Goal: Check status: Check status

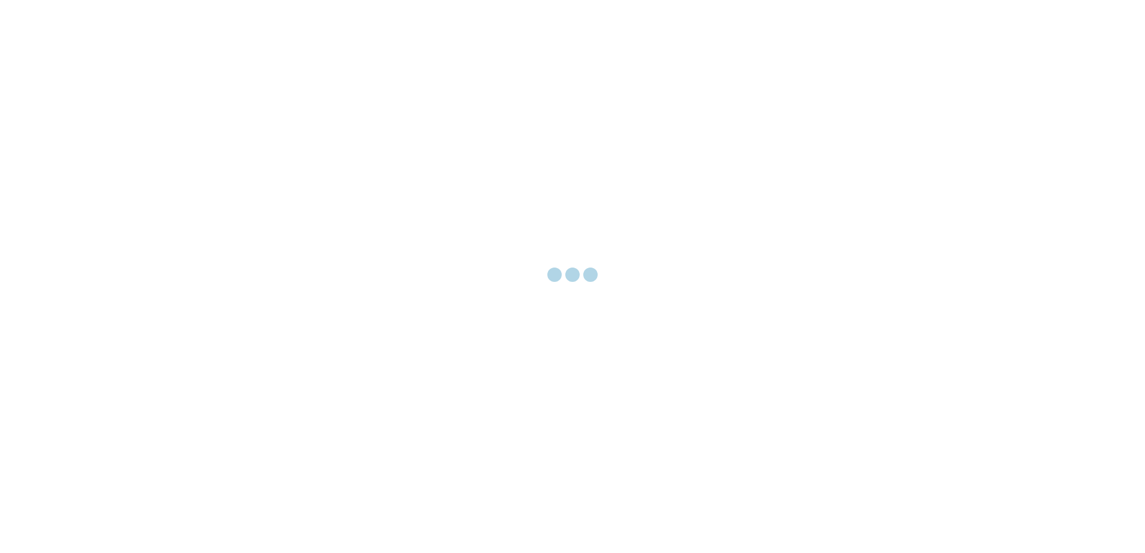
click at [464, 192] on div at bounding box center [572, 276] width 1145 height 553
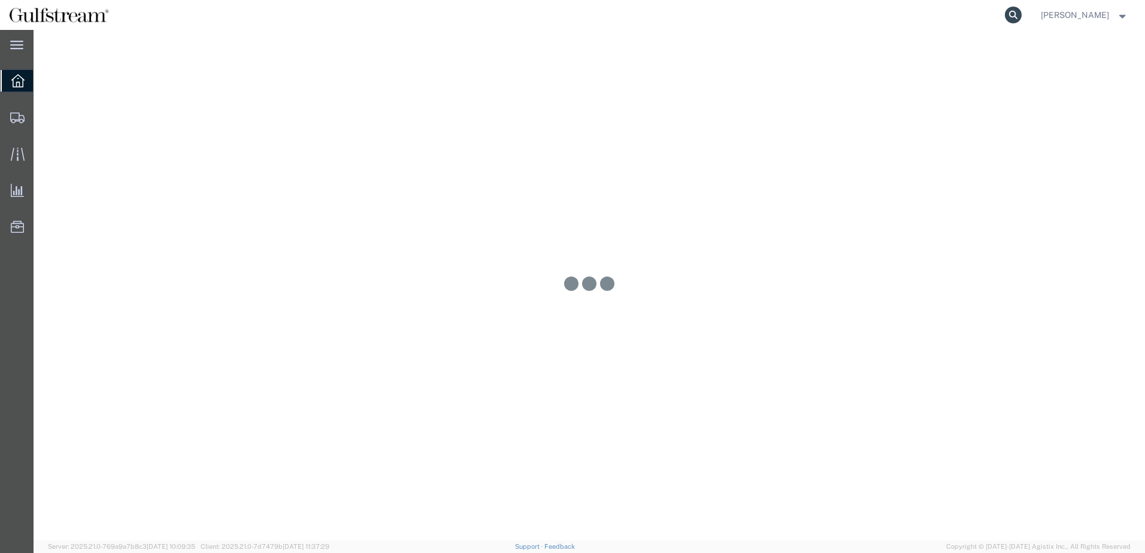
click at [1015, 10] on icon at bounding box center [1013, 15] width 17 height 17
click at [783, 22] on input "search" at bounding box center [823, 15] width 364 height 29
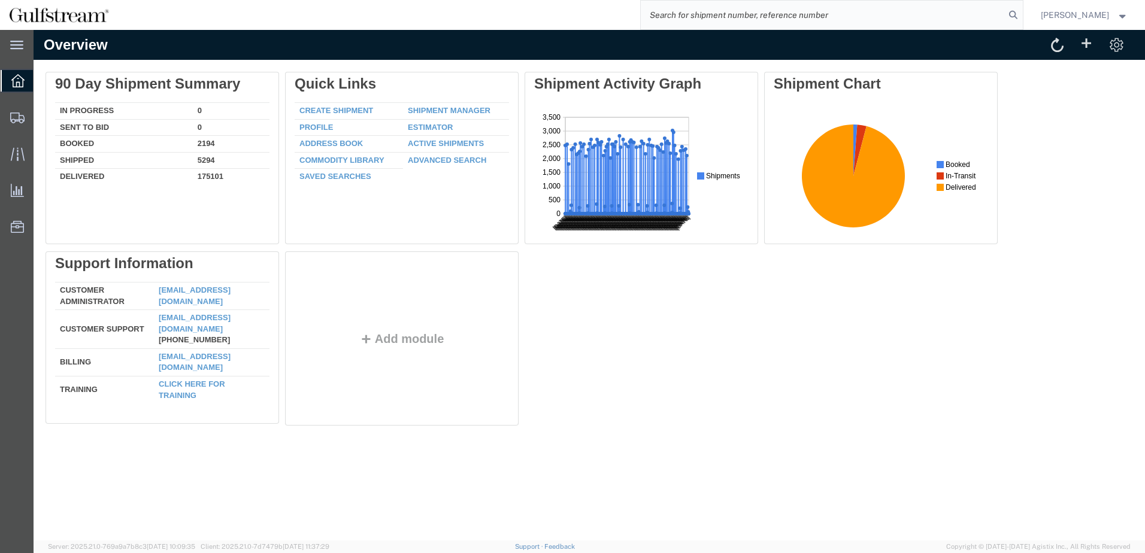
click at [832, 4] on input "search" at bounding box center [823, 15] width 364 height 29
type input "481720513021"
click at [1020, 24] on form "481720513021" at bounding box center [831, 15] width 383 height 30
click at [1019, 21] on icon at bounding box center [1013, 15] width 17 height 17
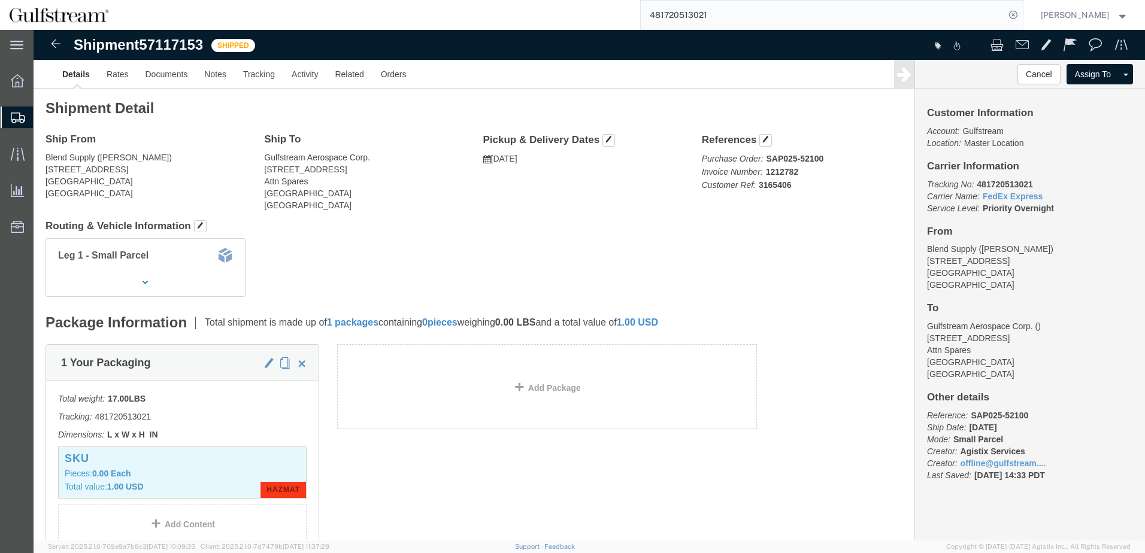
click div "Leg 1 - Small Parcel"
click h4 "Routing & Vehicle Information"
click link "Tracking"
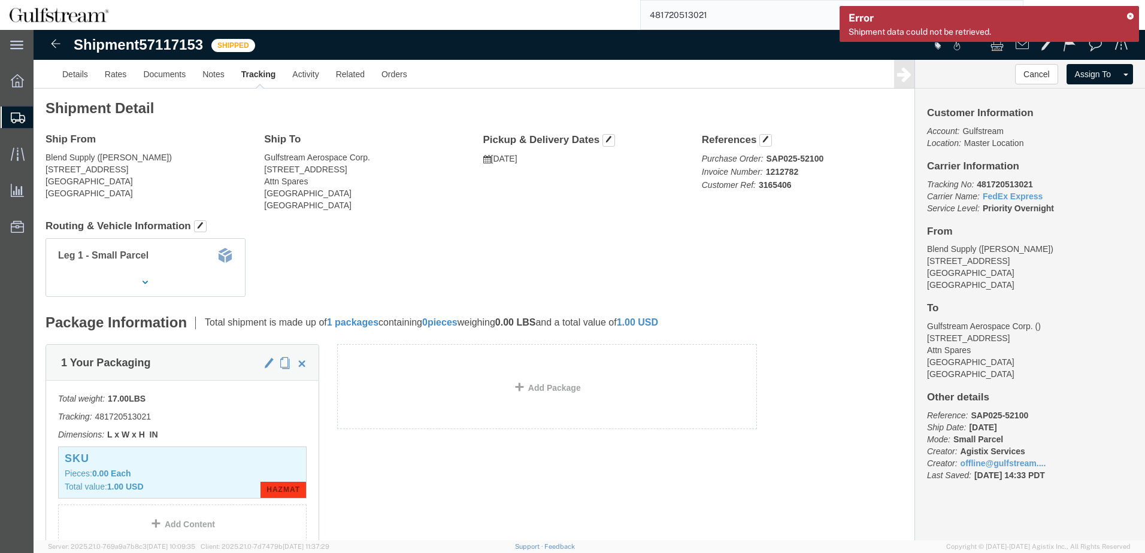
click link "Tracking"
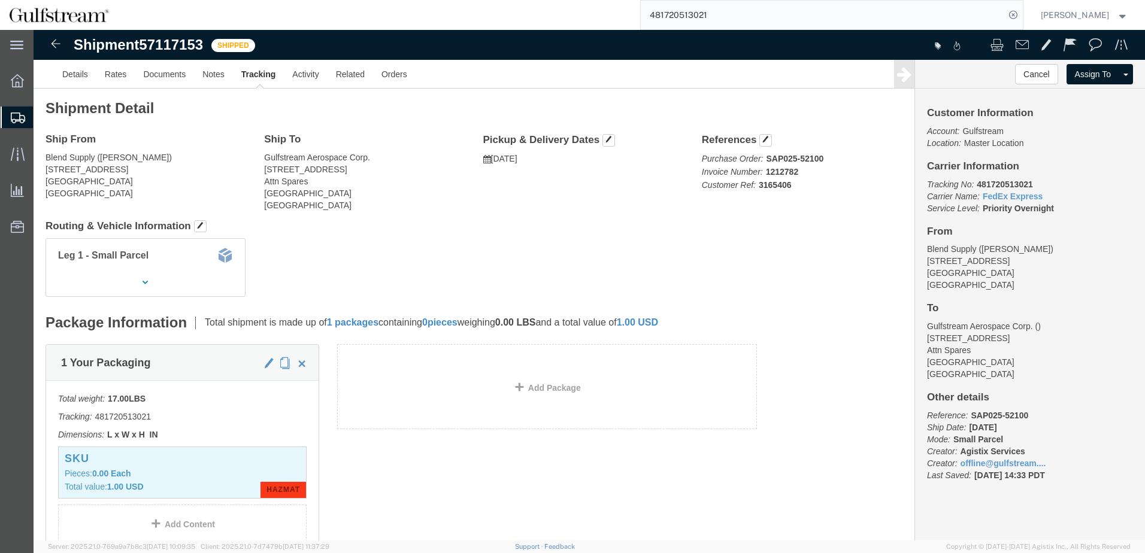
click h4 "Routing & Vehicle Information"
click link "Tracking"
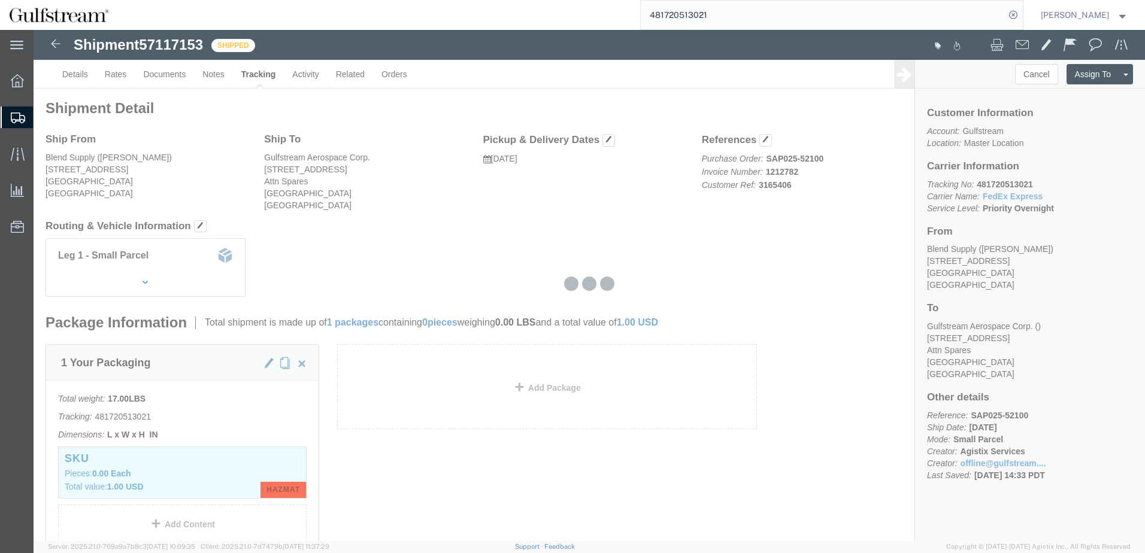
click at [198, 80] on div at bounding box center [589, 285] width 1111 height 511
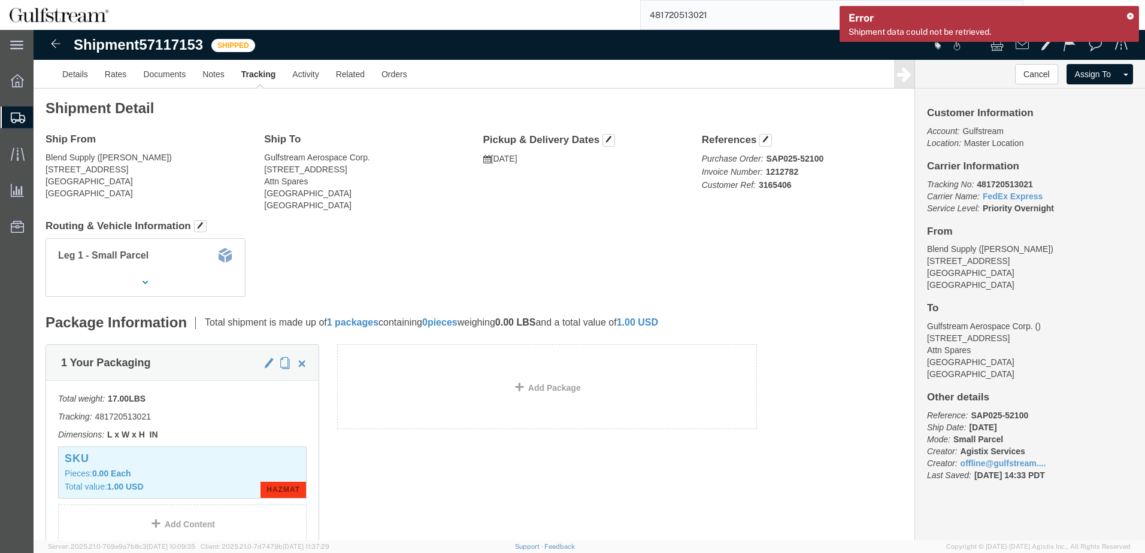
click div "Leg 1 - Small Parcel"
